Goal: Task Accomplishment & Management: Manage account settings

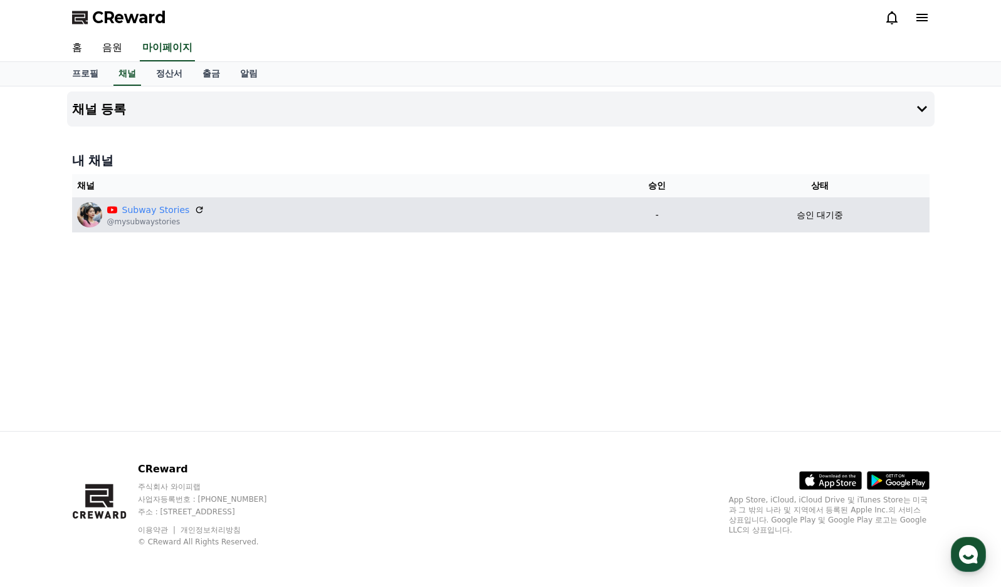
click at [789, 221] on div "승인 대기중" at bounding box center [819, 215] width 209 height 13
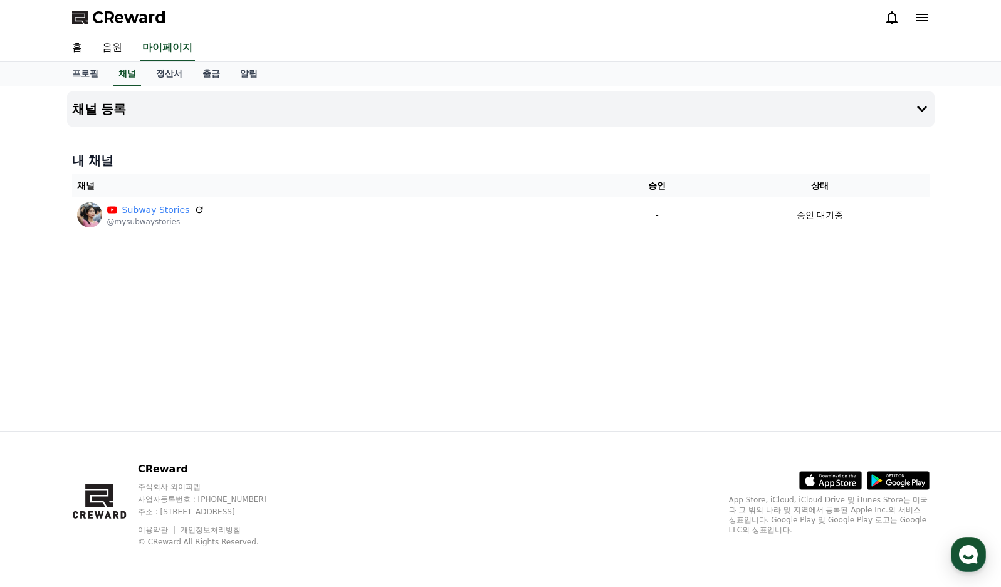
drag, startPoint x: 488, startPoint y: 237, endPoint x: 373, endPoint y: 235, distance: 114.7
click at [487, 237] on div "내 채널 채널 승인 상태 Subway Stories @mysubwaystories - 승인 대기중" at bounding box center [500, 192] width 867 height 91
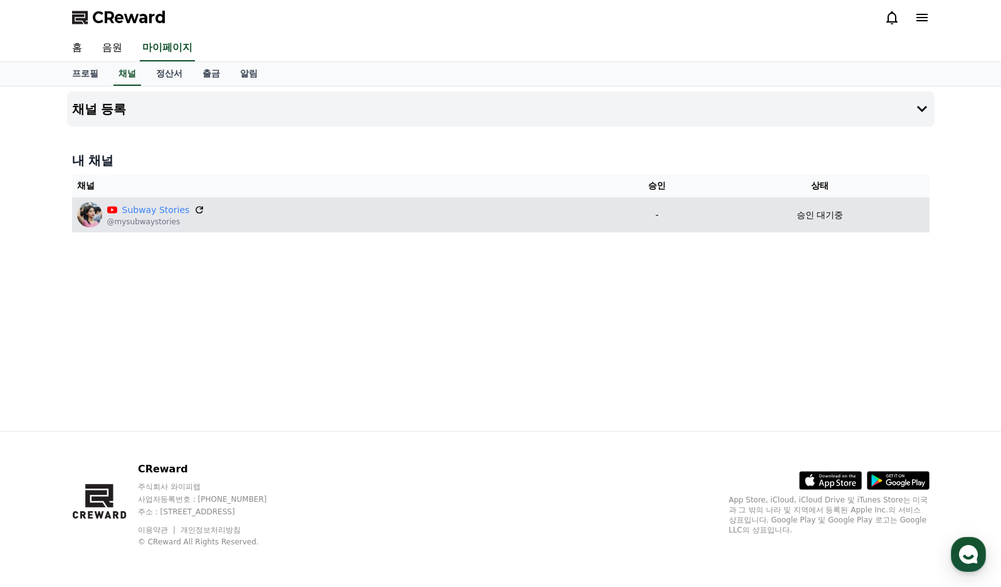
click at [196, 209] on icon at bounding box center [199, 209] width 11 height 11
click at [150, 211] on link "Subway Stories" at bounding box center [156, 210] width 68 height 13
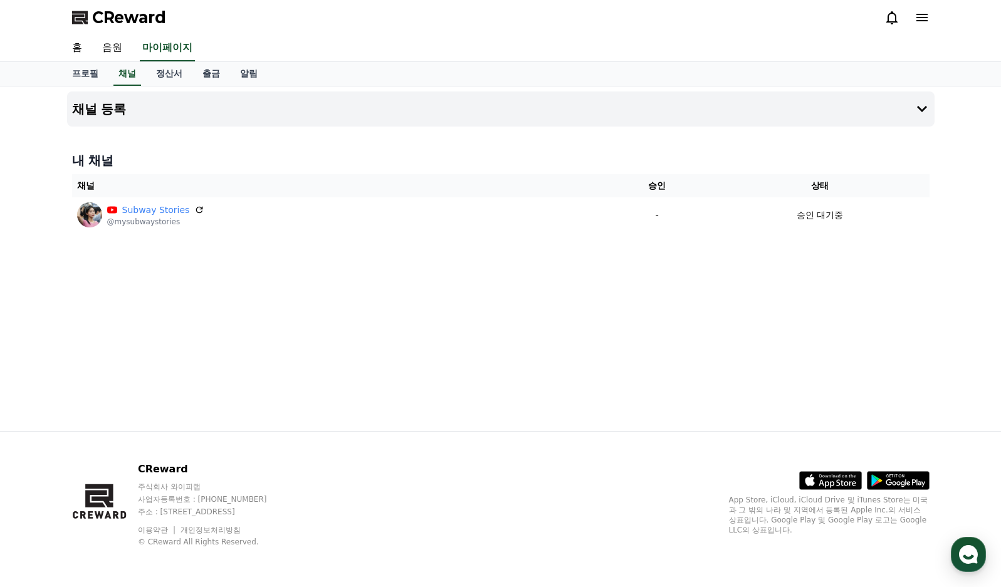
click at [437, 253] on div "채널 등록 내 채널 채널 승인 상태 Subway Stories @mysubwaystories - 승인 대기중" at bounding box center [500, 258] width 877 height 345
click at [583, 37] on div "홈 음원 마이페이지" at bounding box center [500, 48] width 877 height 26
click at [404, 39] on div "홈 음원 마이페이지" at bounding box center [500, 48] width 877 height 26
click at [350, 280] on div "채널 등록 내 채널 채널 승인 상태 Subway Stories @mysubwaystories - 승인 대기중" at bounding box center [500, 258] width 877 height 345
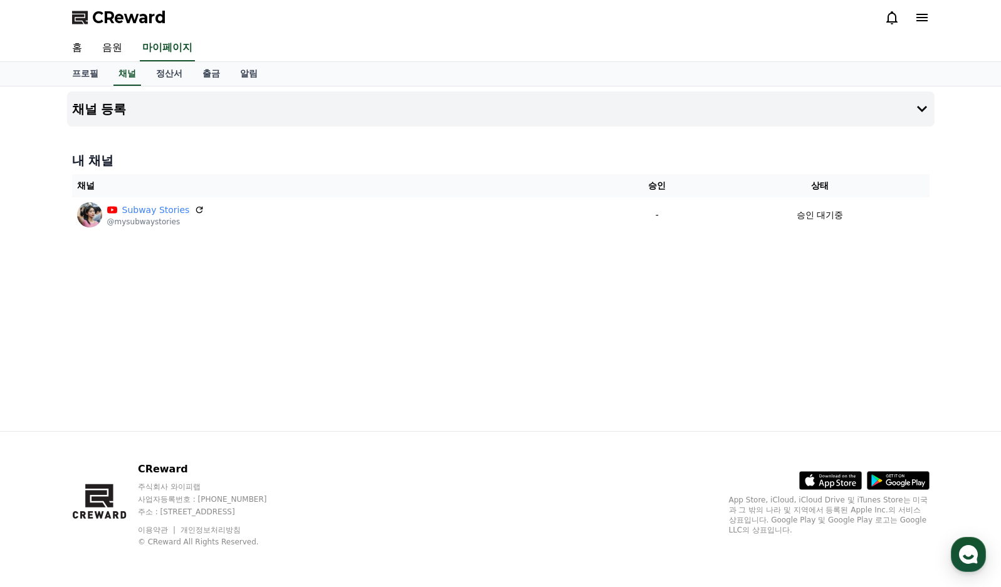
click at [115, 23] on span "CReward" at bounding box center [129, 18] width 74 height 20
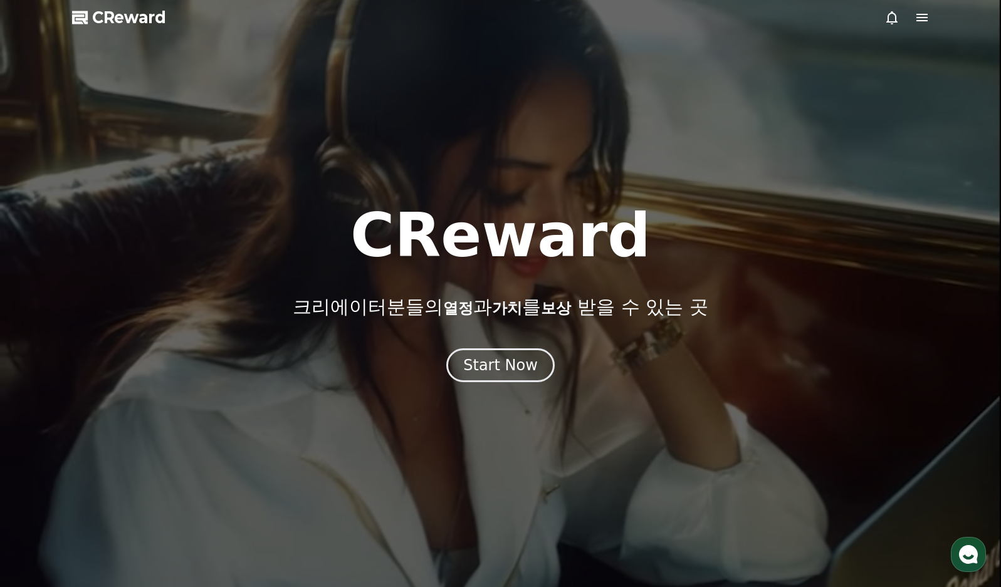
click at [927, 23] on icon at bounding box center [921, 17] width 15 height 15
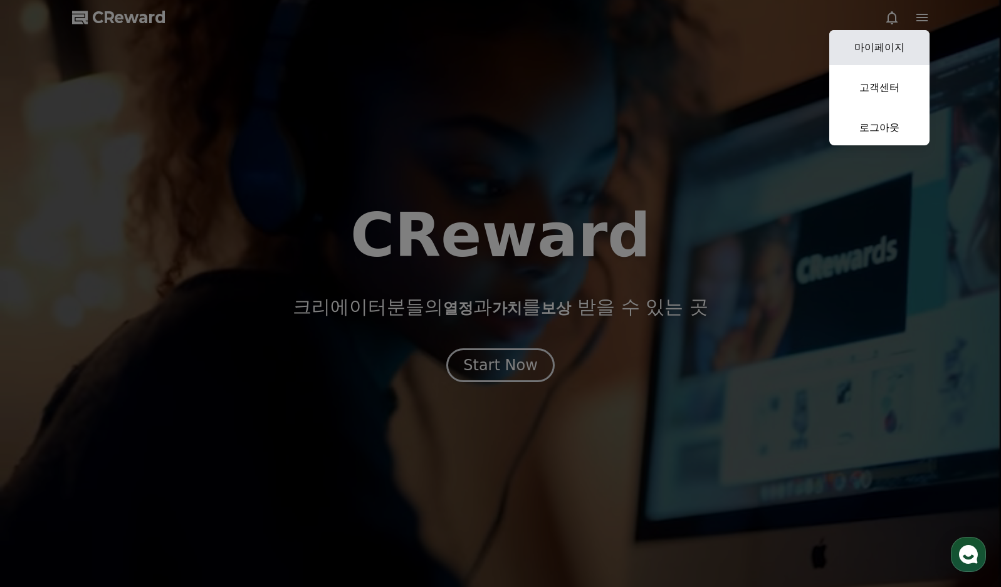
click at [890, 48] on link "마이페이지" at bounding box center [879, 47] width 100 height 35
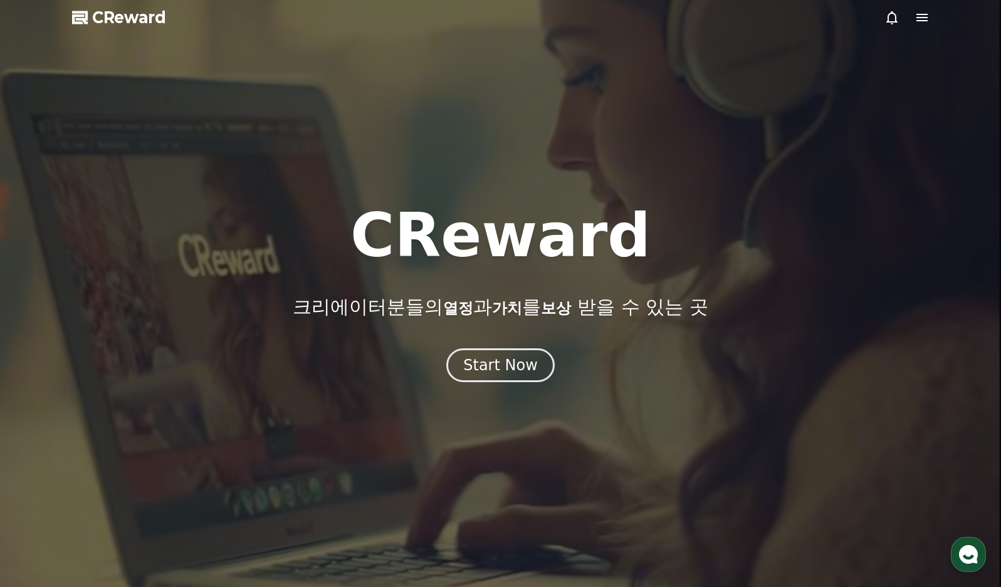
select select "**********"
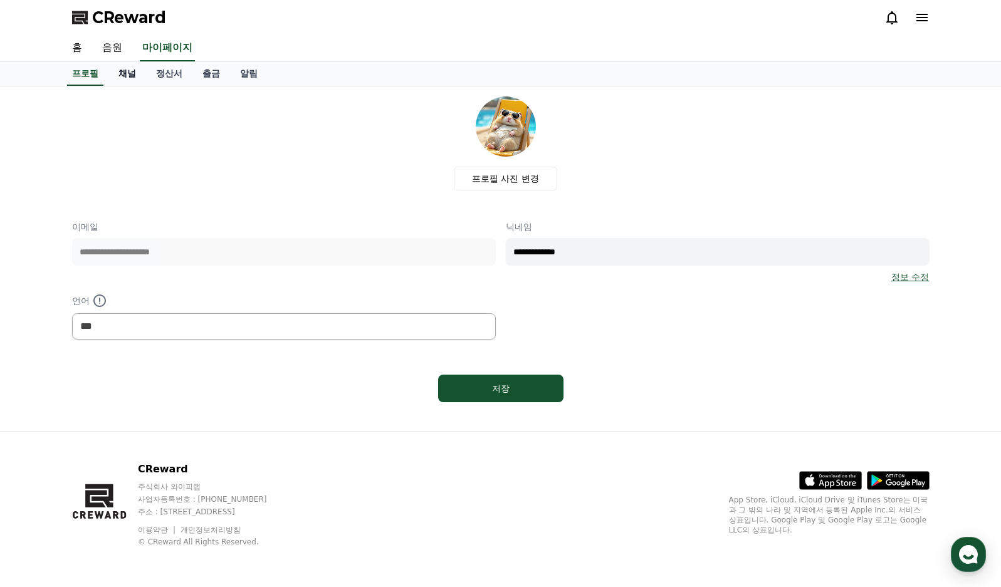
click at [120, 71] on link "채널" at bounding box center [127, 74] width 38 height 24
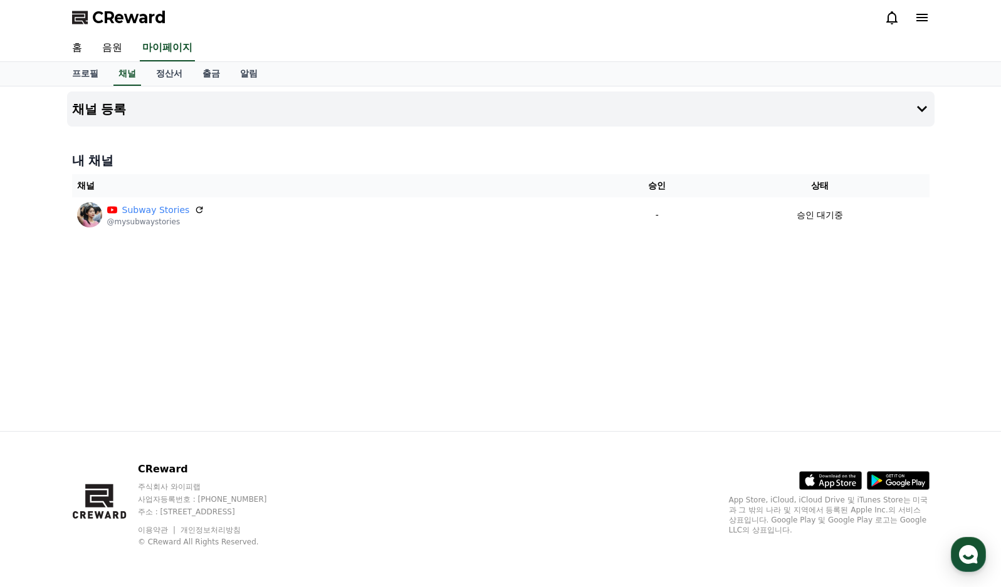
click at [585, 331] on div "채널 등록 내 채널 채널 승인 상태 Subway Stories @mysubwaystories - 승인 대기중" at bounding box center [500, 258] width 877 height 345
